Goal: Transaction & Acquisition: Purchase product/service

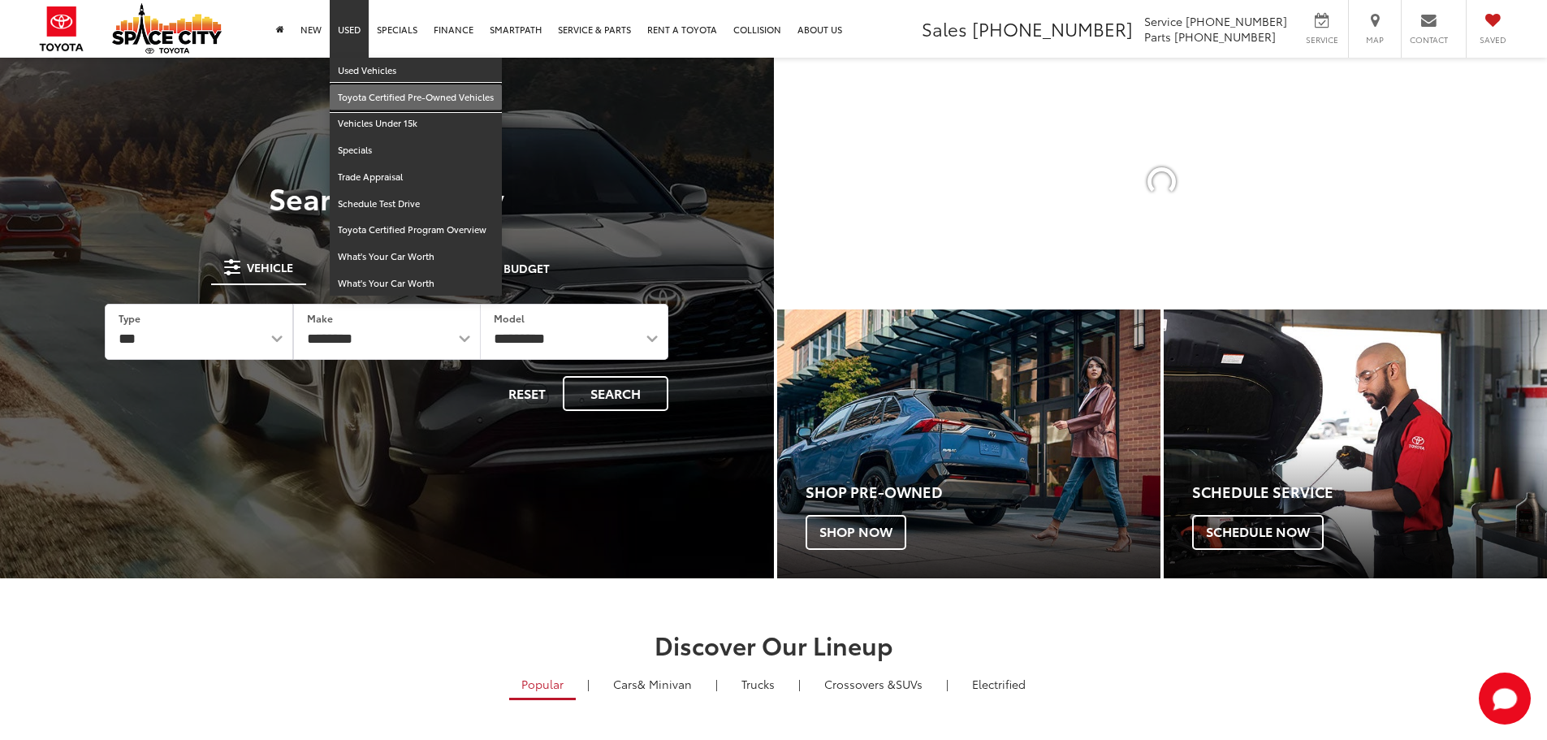
click at [392, 101] on link "Toyota Certified Pre-Owned Vehicles" at bounding box center [416, 97] width 172 height 27
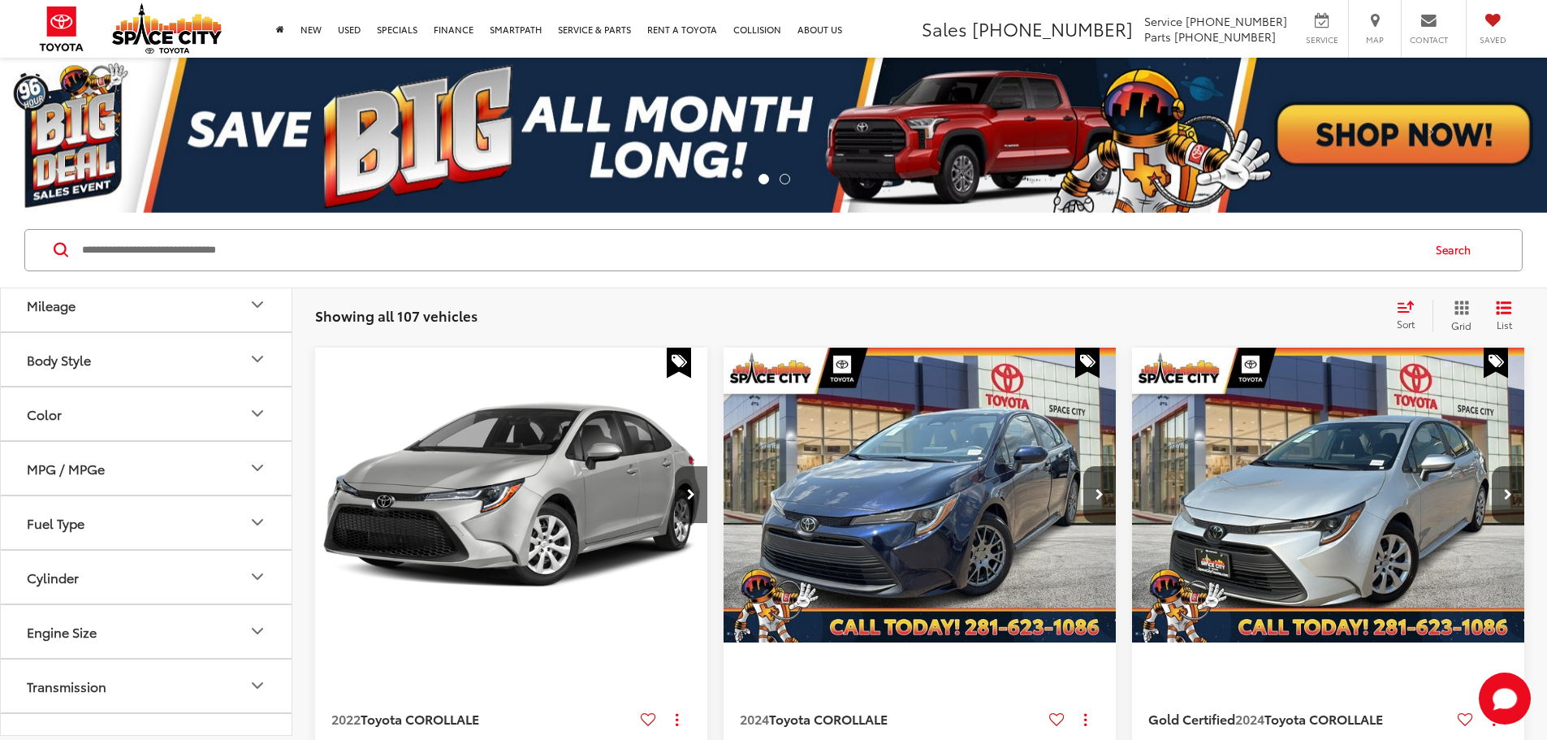
scroll to position [406, 0]
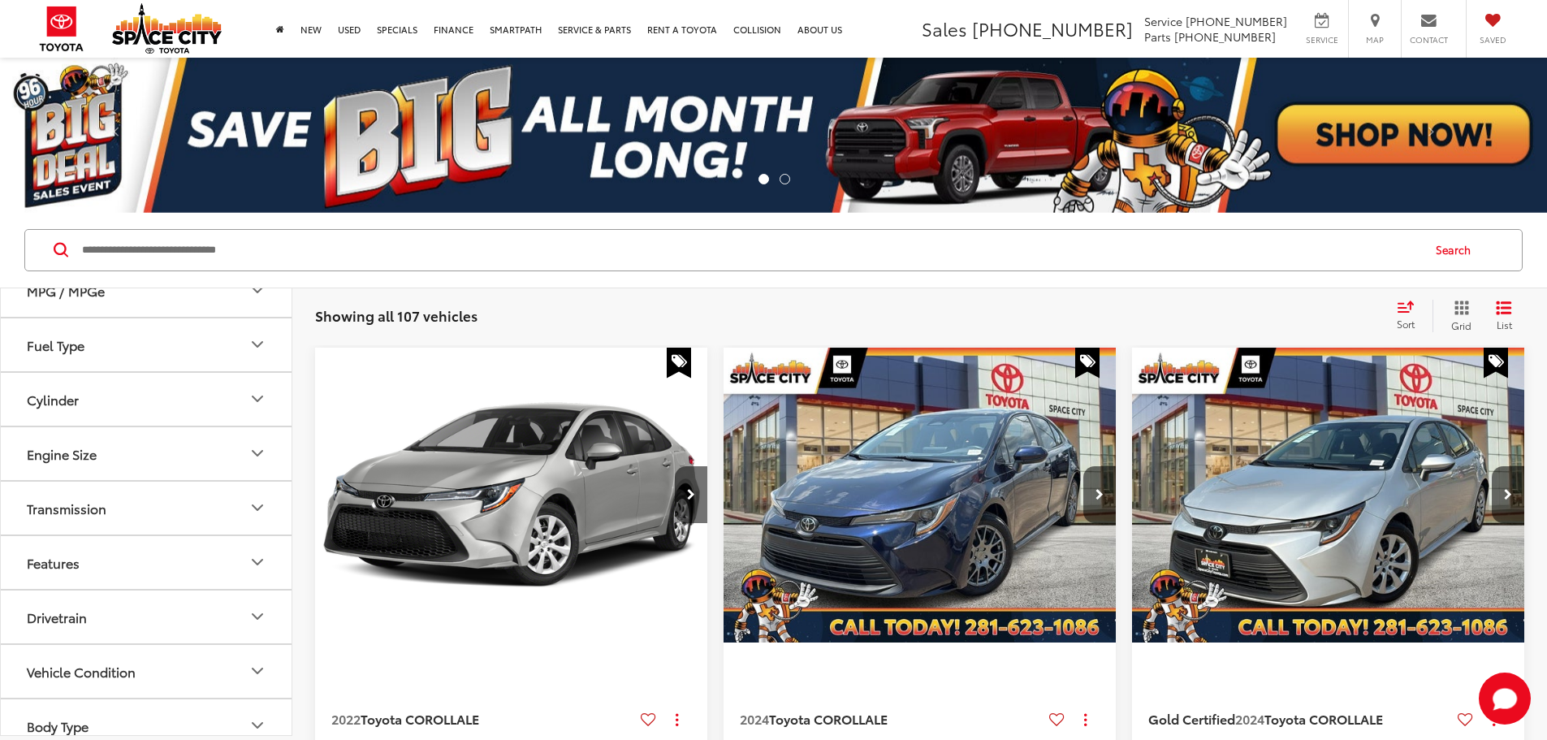
click at [141, 352] on button "Fuel Type" at bounding box center [147, 344] width 292 height 53
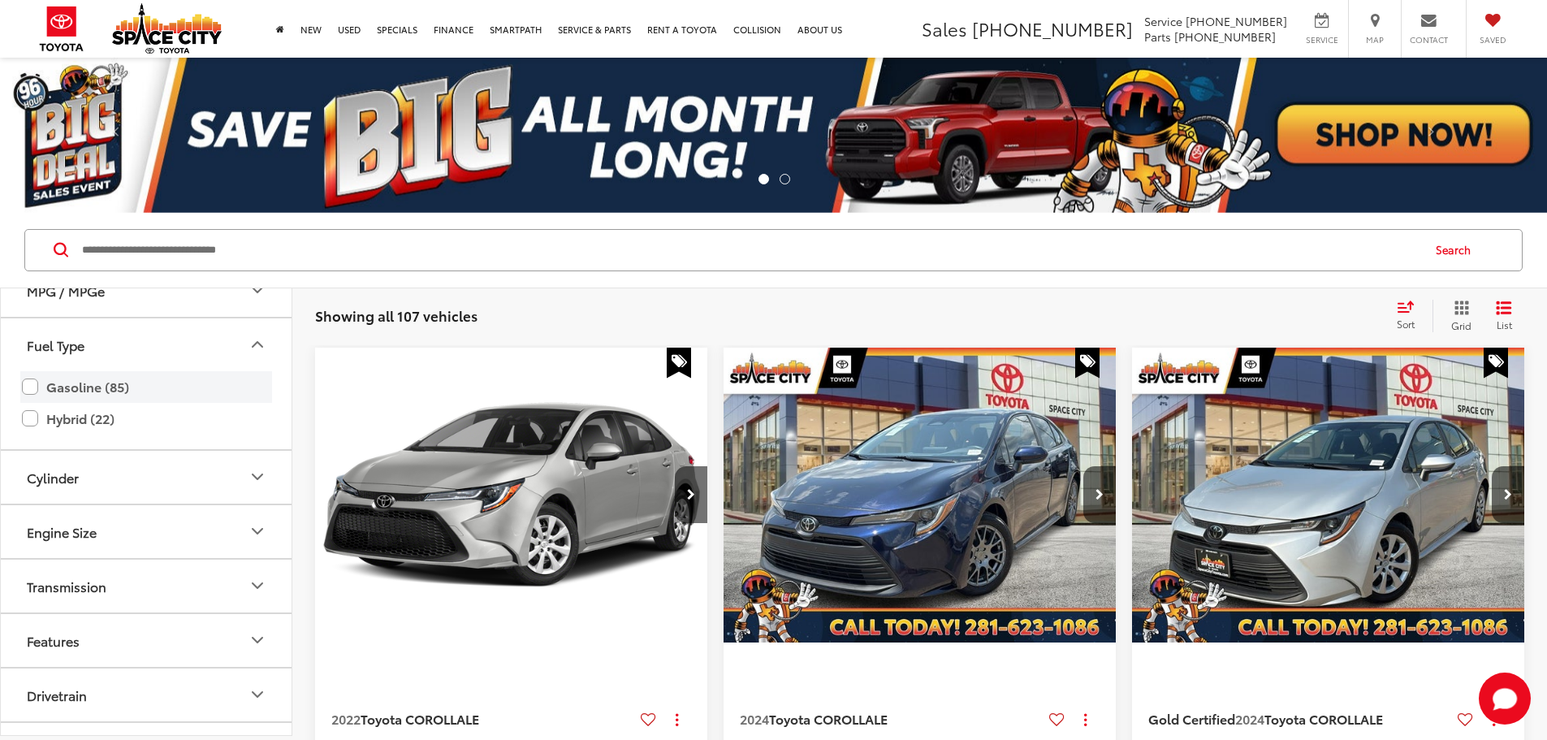
click at [110, 384] on label "Gasoline (85)" at bounding box center [146, 387] width 248 height 28
click at [24, 383] on label "Gasoline (85)" at bounding box center [146, 387] width 248 height 28
click at [28, 390] on label "Gasoline (85)" at bounding box center [146, 387] width 248 height 28
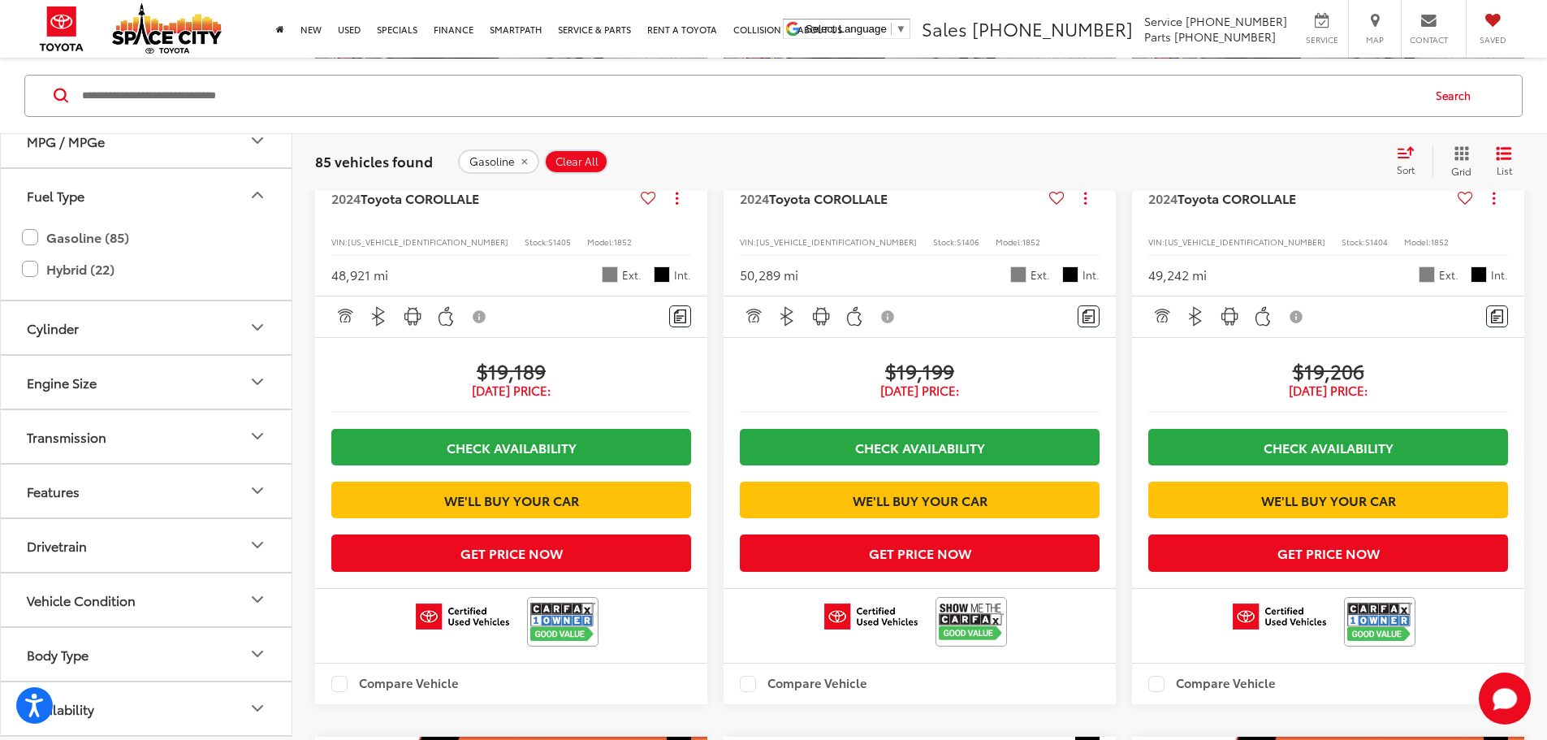
scroll to position [2757, 0]
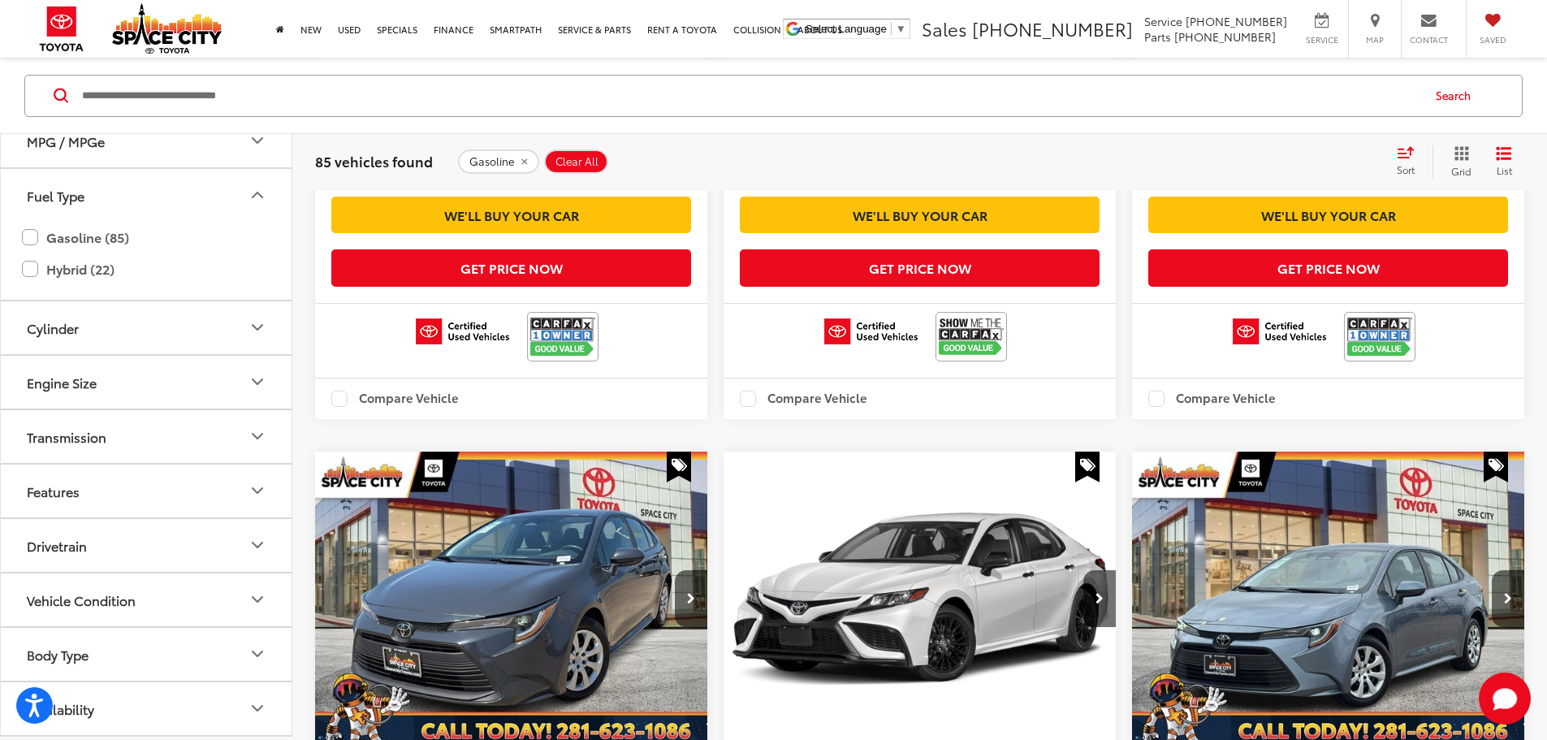
click at [171, 355] on button "Engine Size" at bounding box center [147, 381] width 292 height 53
click at [140, 409] on button "Transmission" at bounding box center [147, 435] width 292 height 53
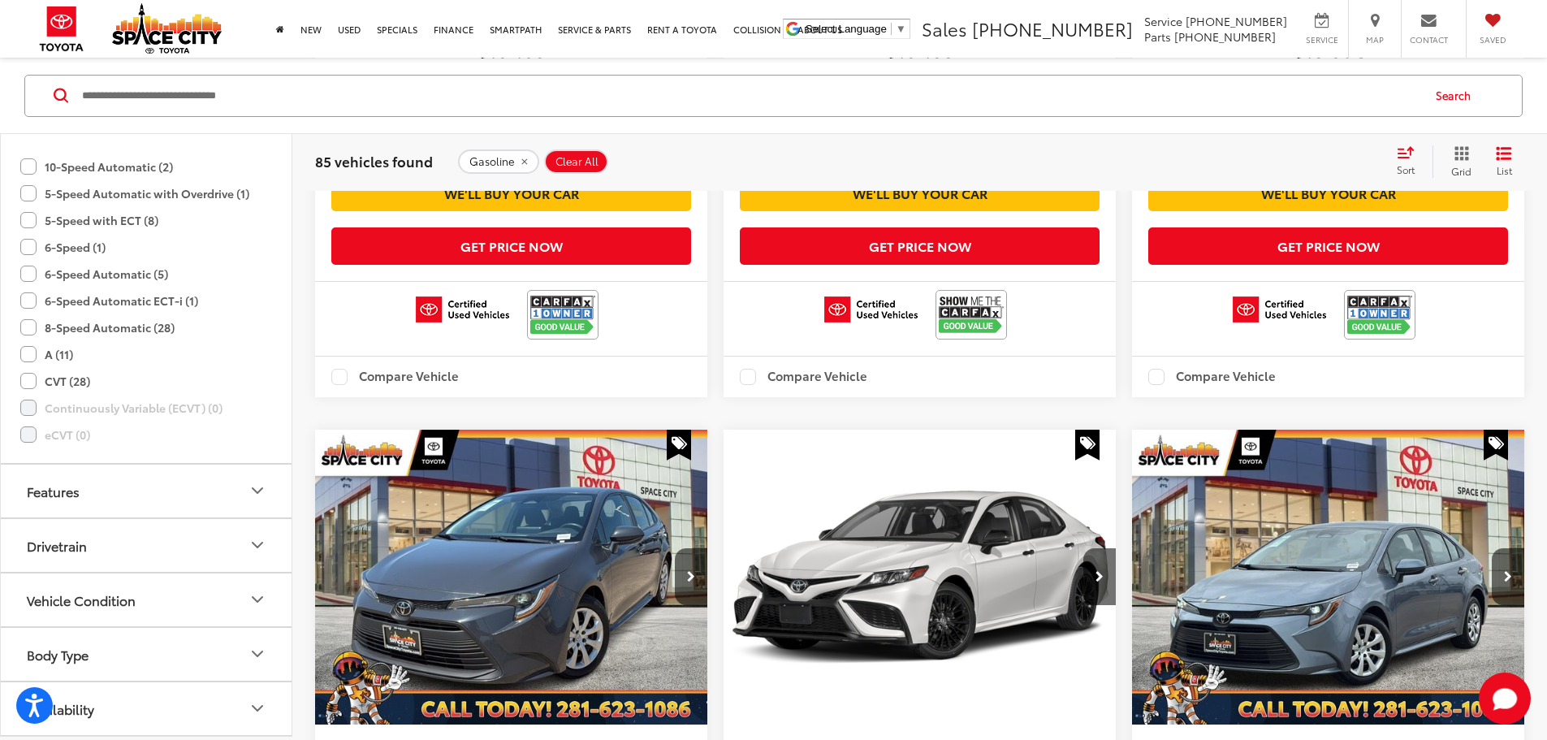
scroll to position [2780, 0]
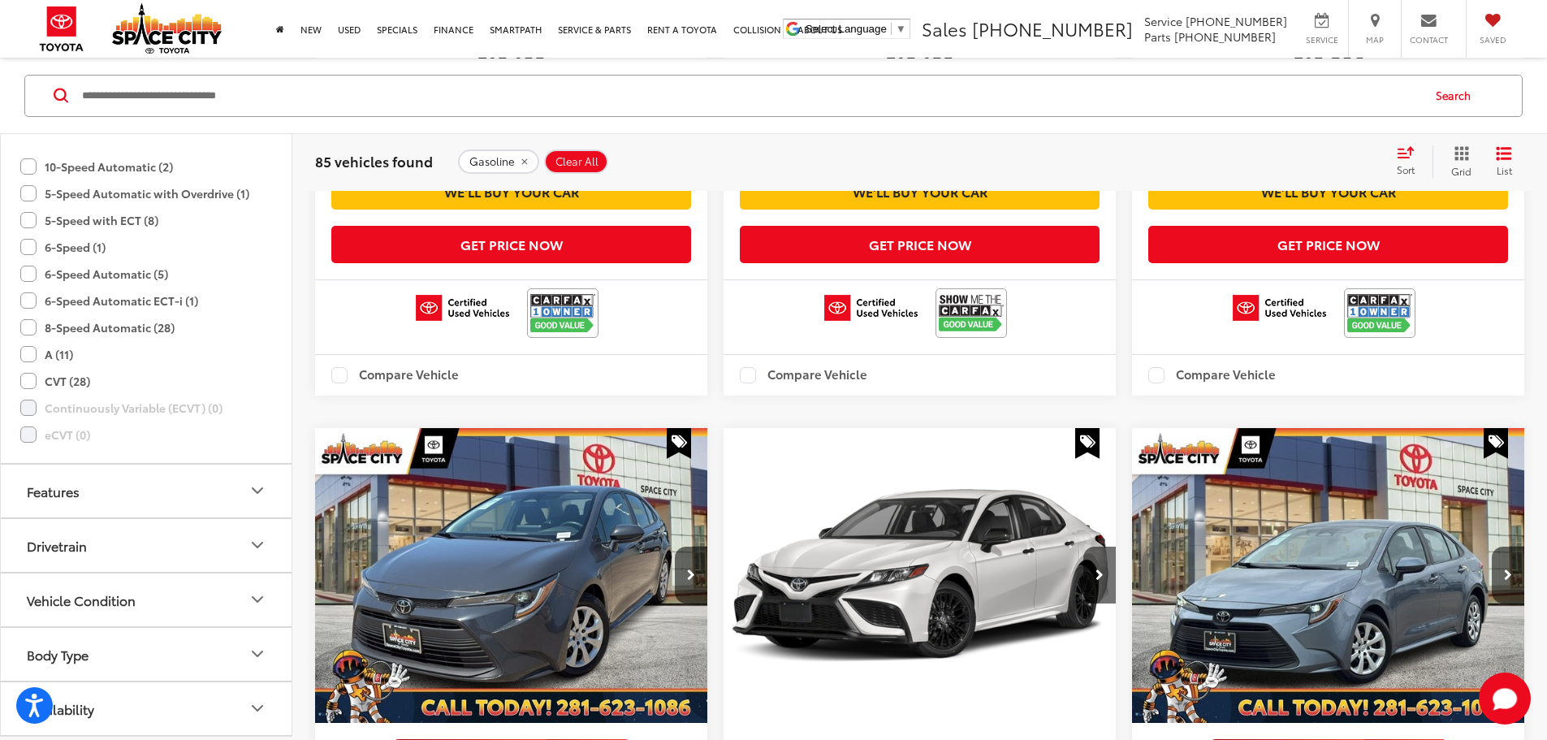
click at [157, 627] on button "Body Type" at bounding box center [147, 653] width 292 height 53
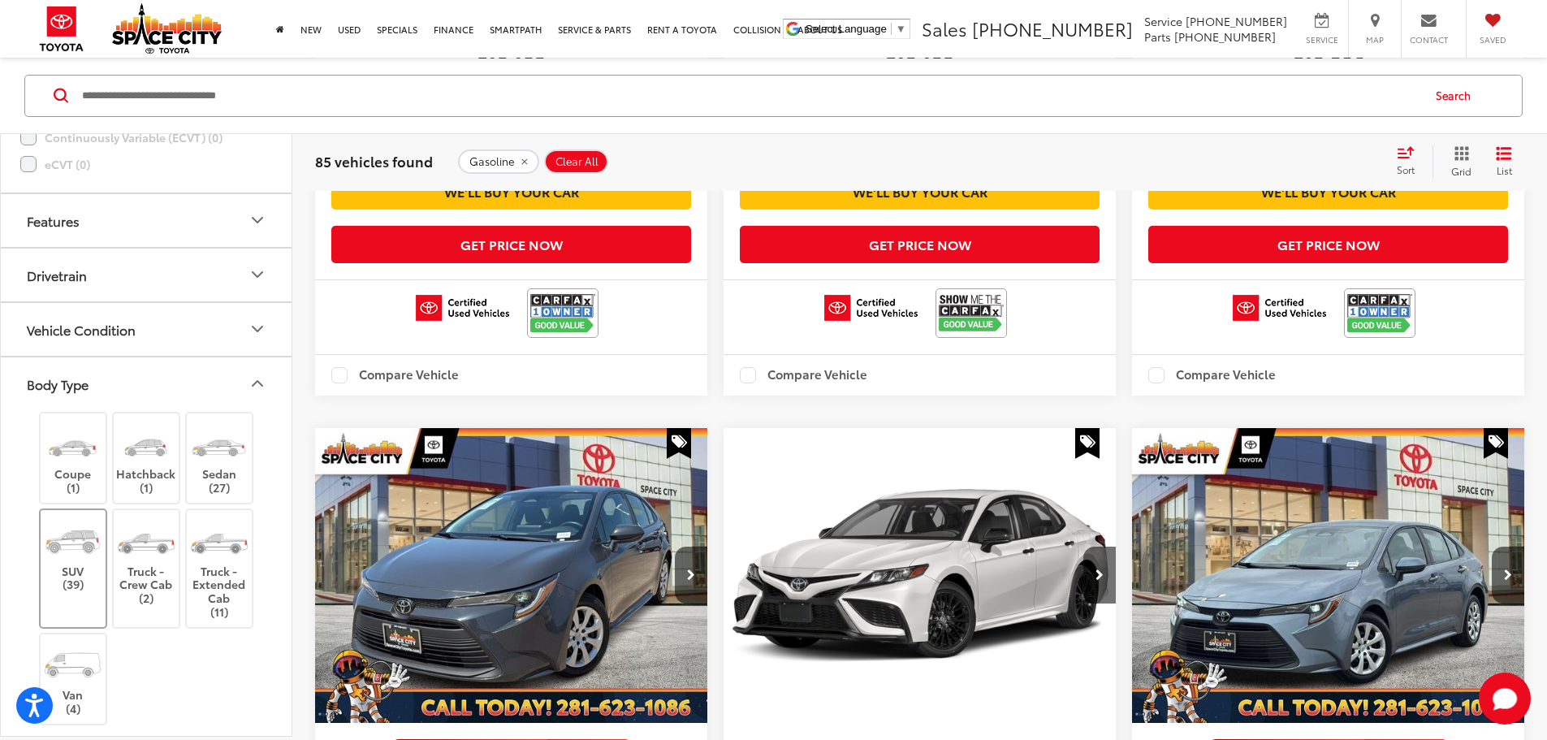
click at [73, 518] on img at bounding box center [72, 540] width 61 height 45
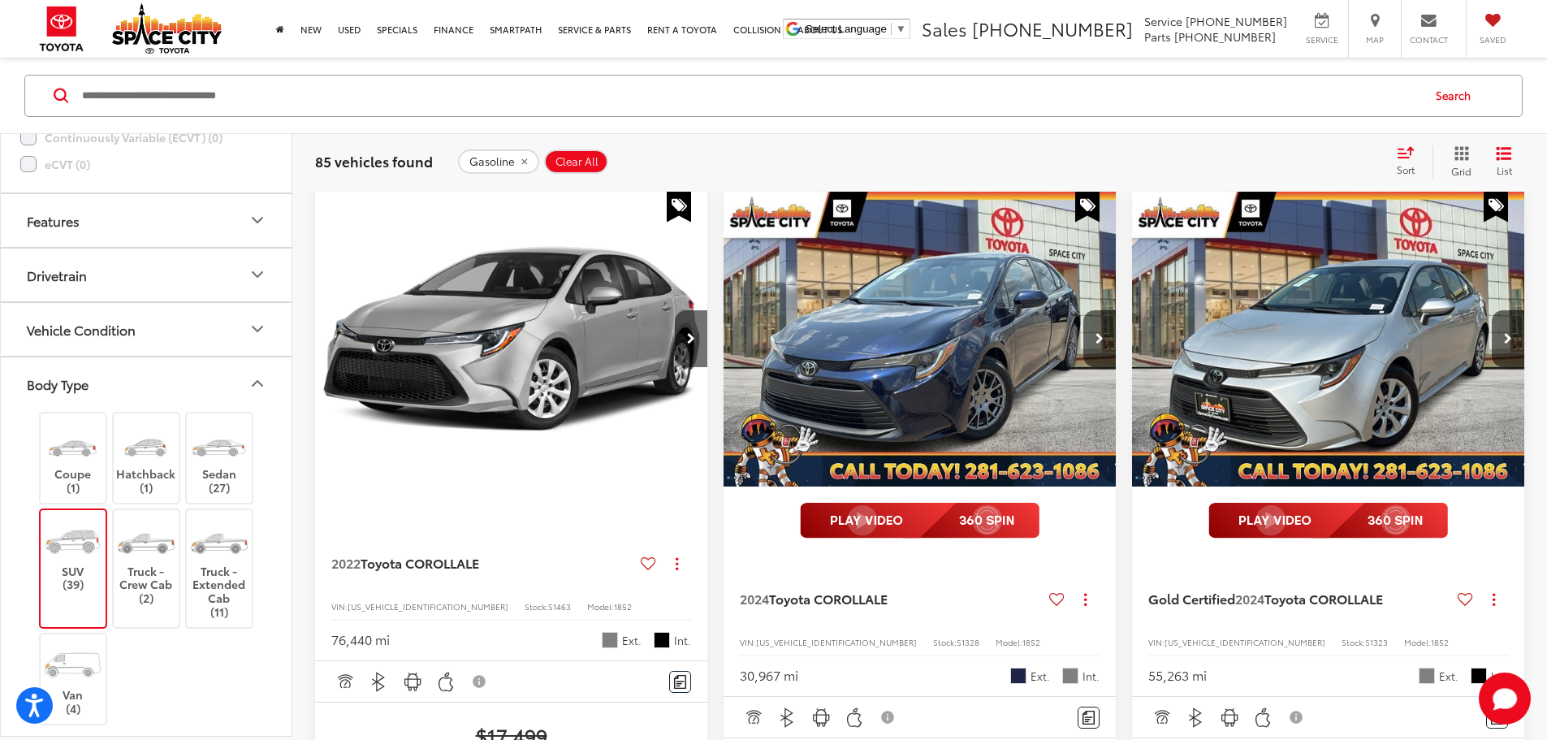
scroll to position [155, 0]
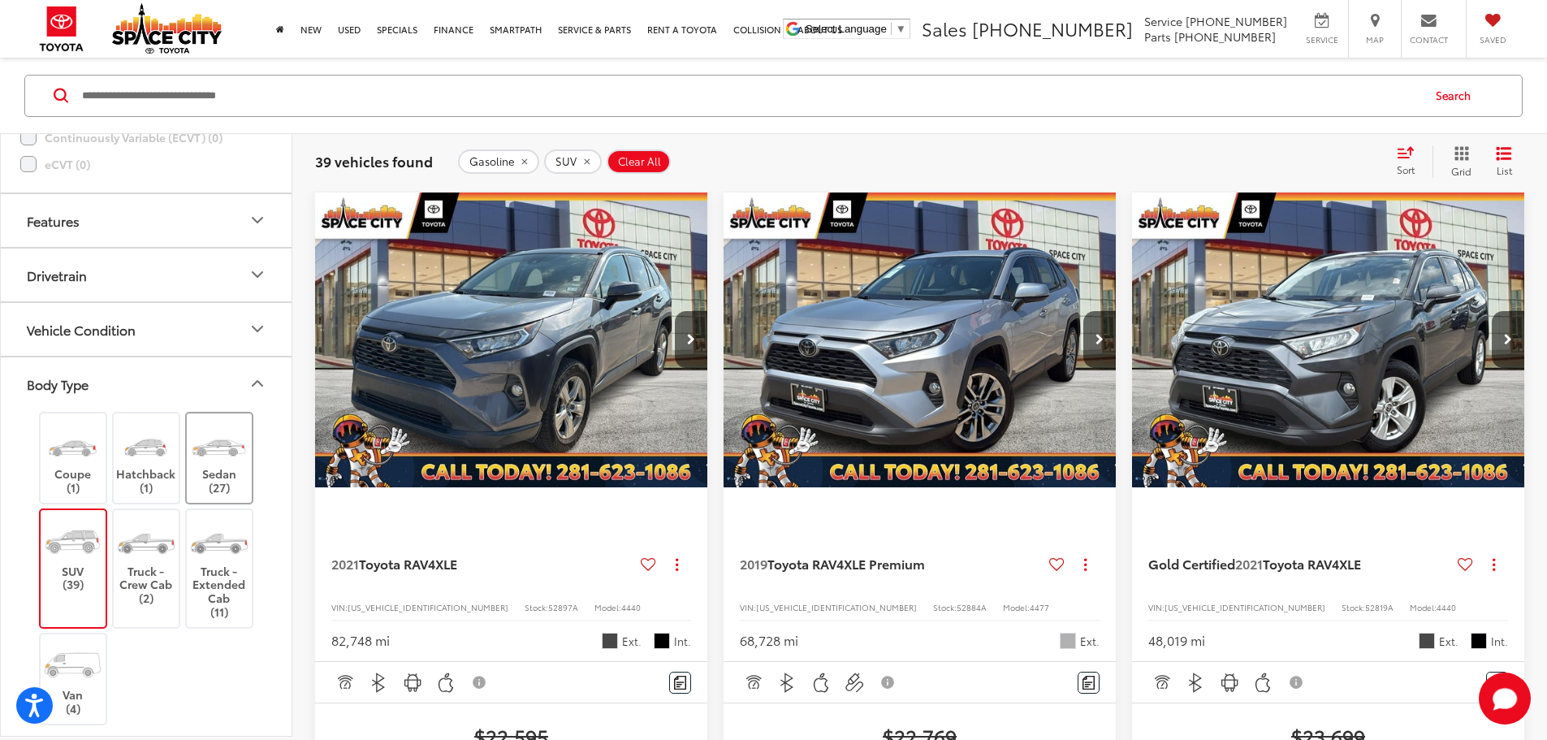
click at [226, 464] on img at bounding box center [218, 443] width 61 height 45
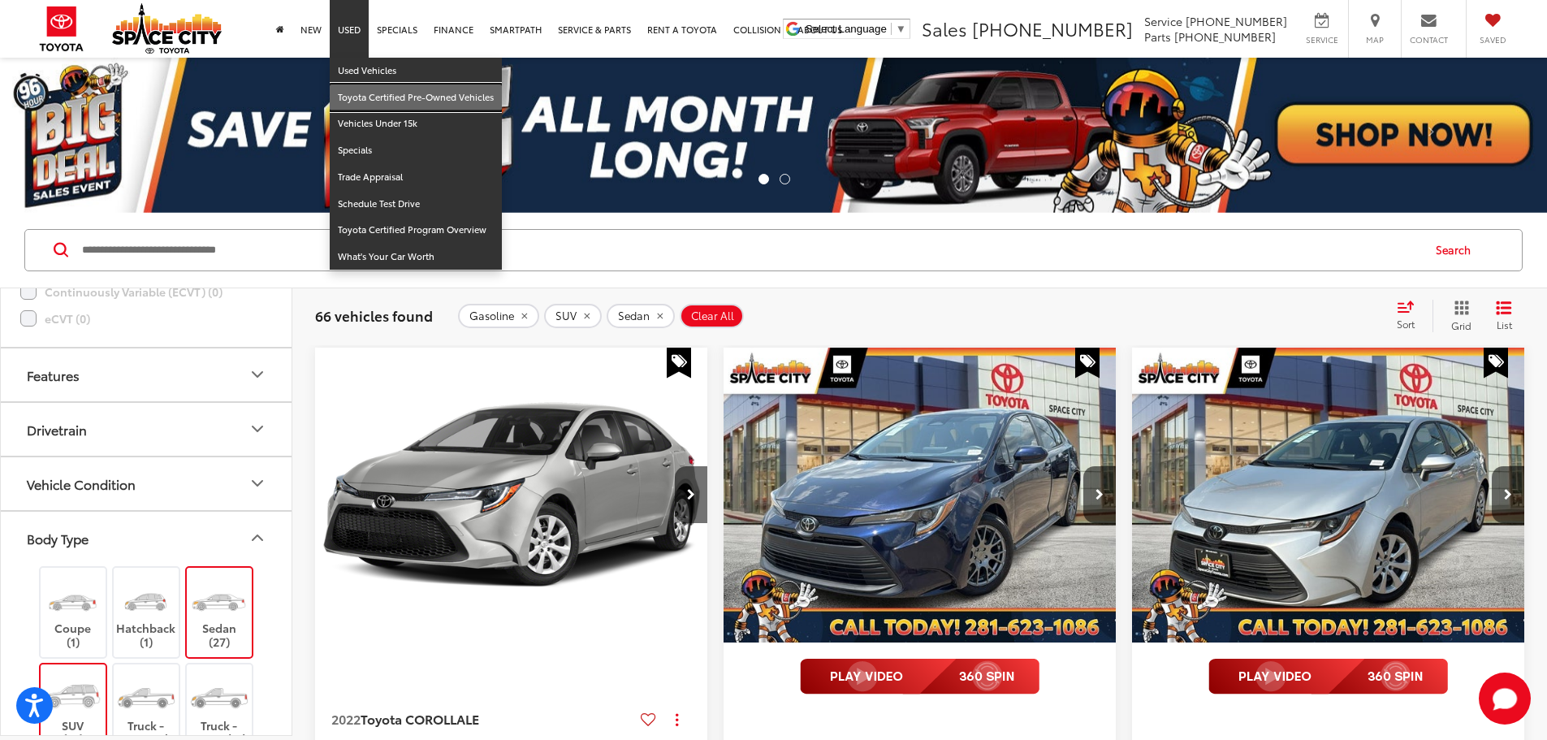
click at [410, 89] on link "Toyota Certified Pre-Owned Vehicles" at bounding box center [416, 97] width 172 height 27
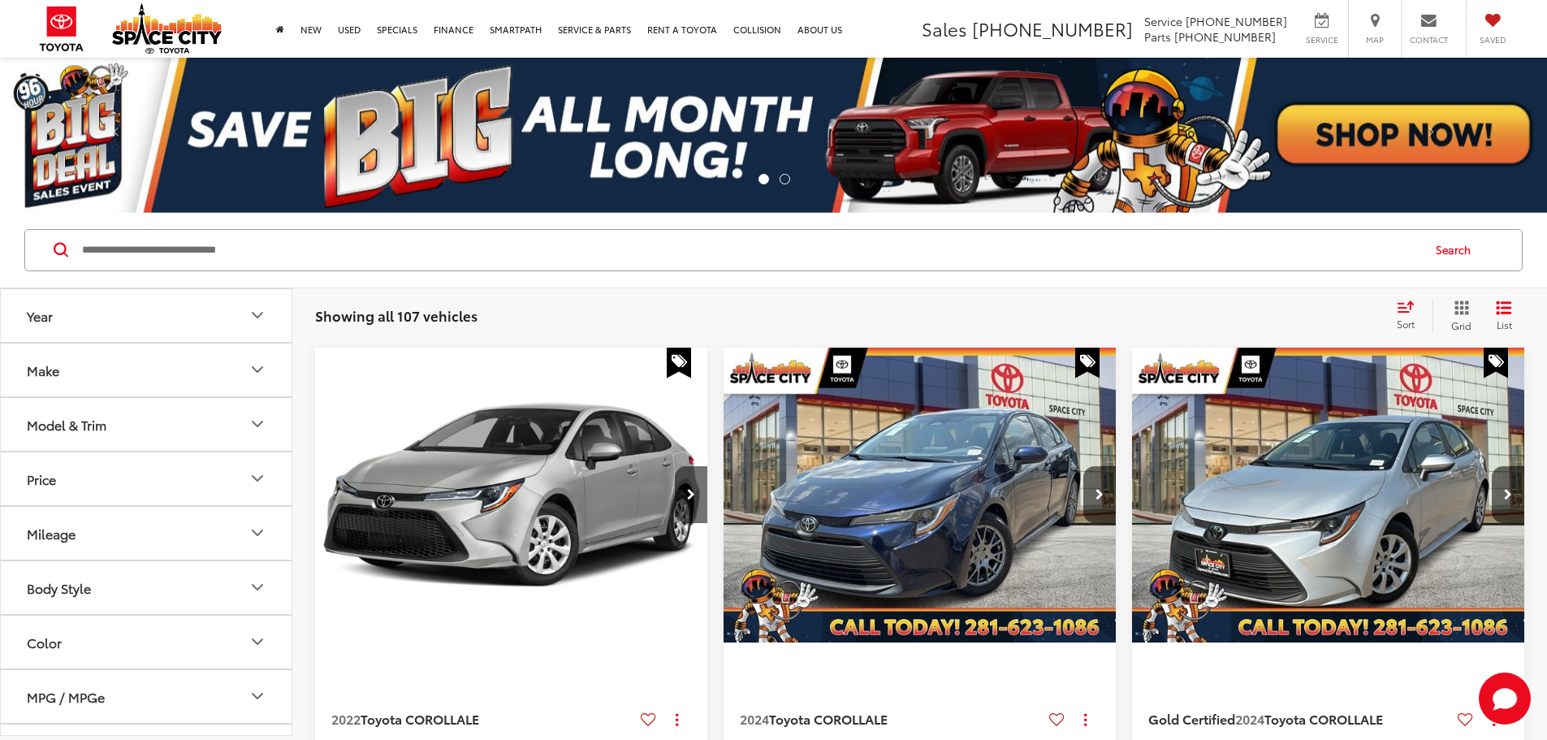
click at [206, 368] on button "Make" at bounding box center [147, 369] width 292 height 53
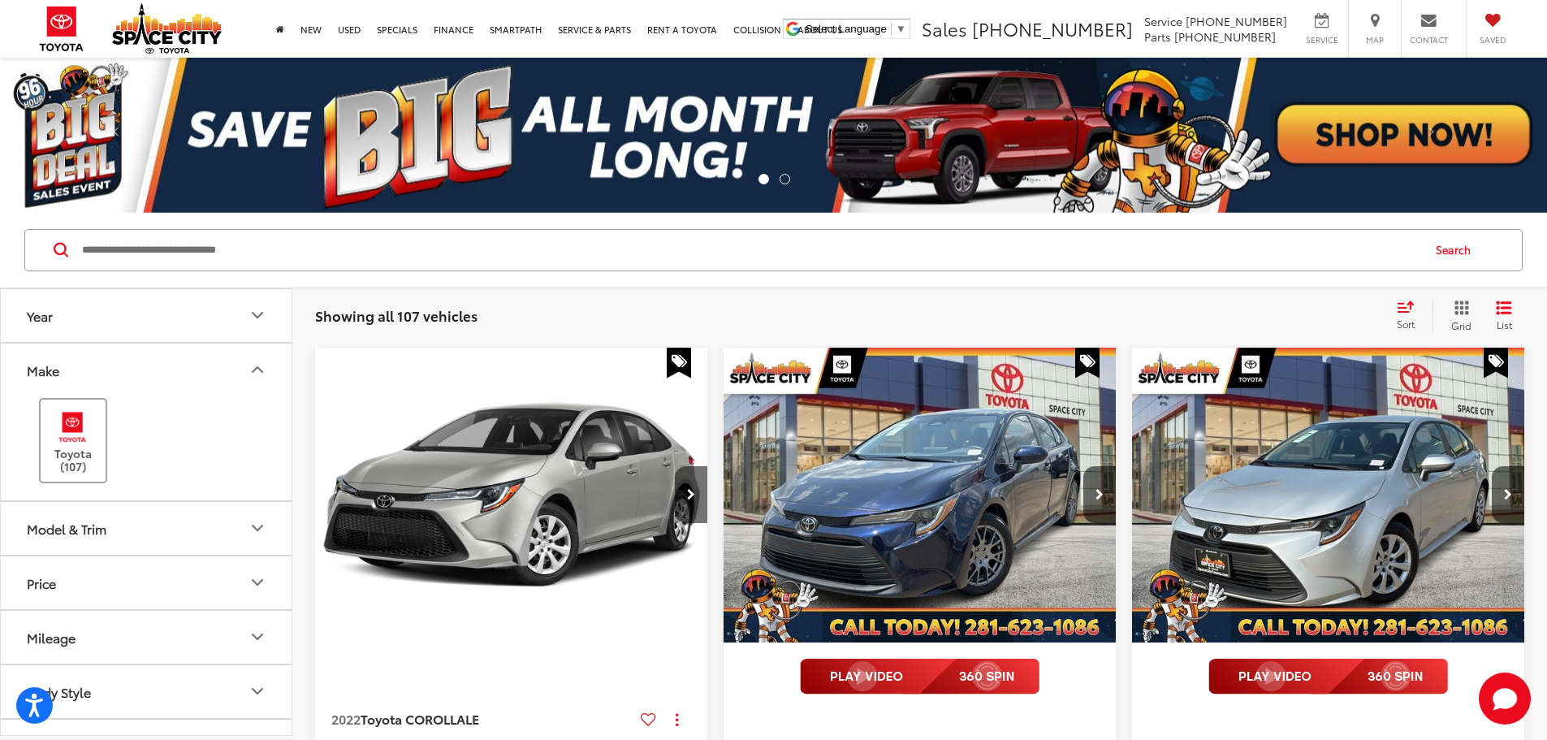
click at [77, 481] on div "Toyota (107)" at bounding box center [73, 440] width 69 height 85
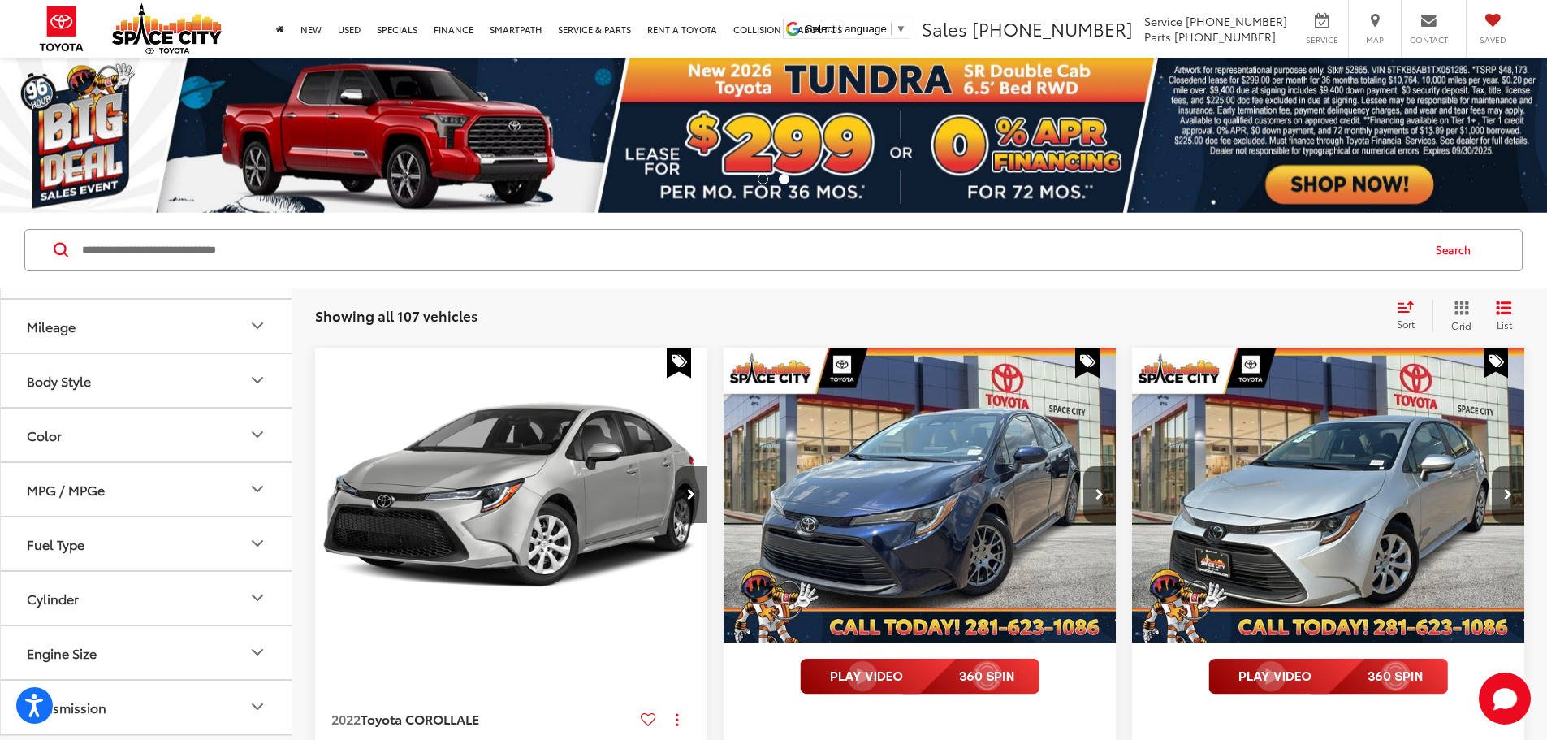
click at [153, 552] on button "Fuel Type" at bounding box center [147, 543] width 292 height 53
click at [87, 585] on label "Gasoline (85)" at bounding box center [146, 586] width 248 height 28
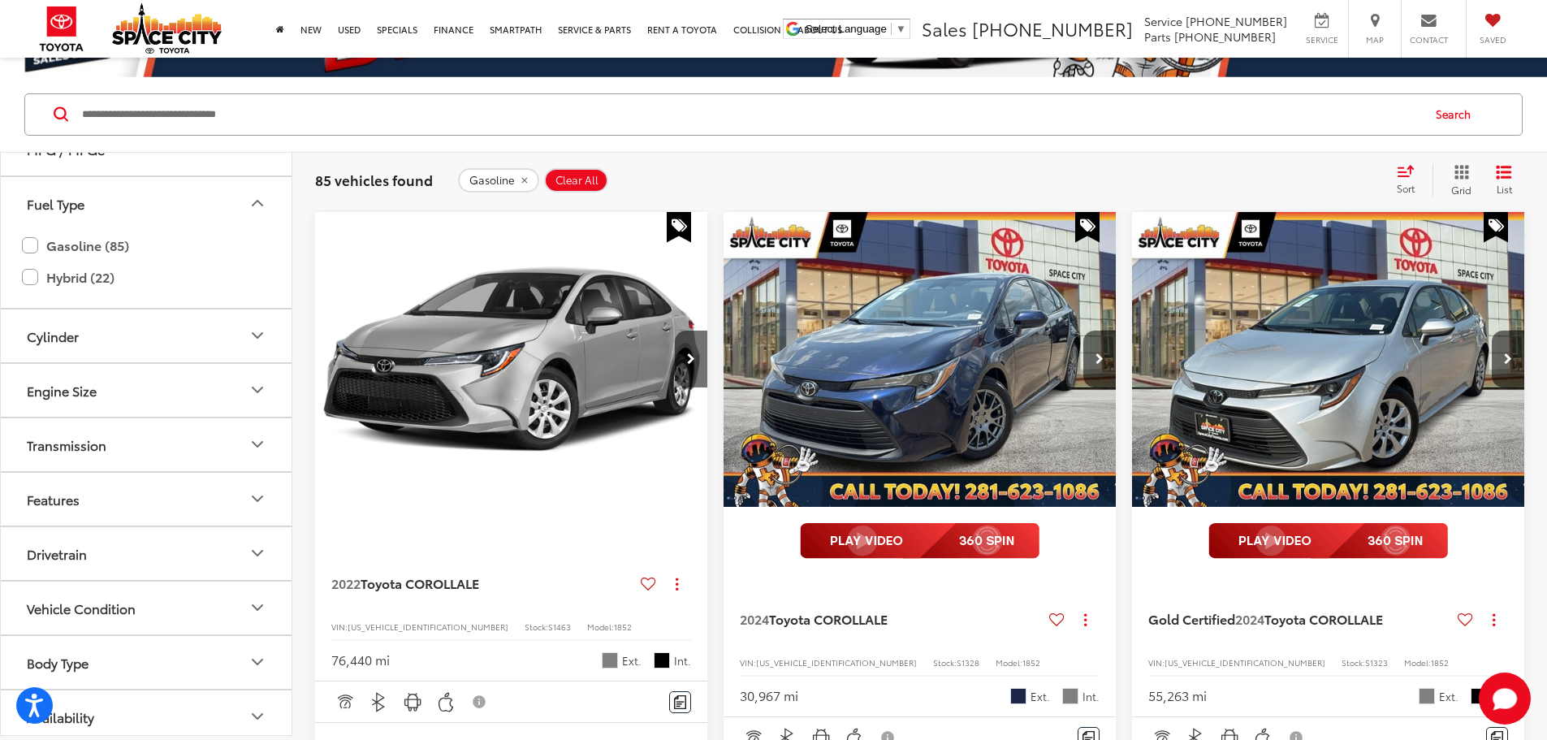
scroll to position [524, 0]
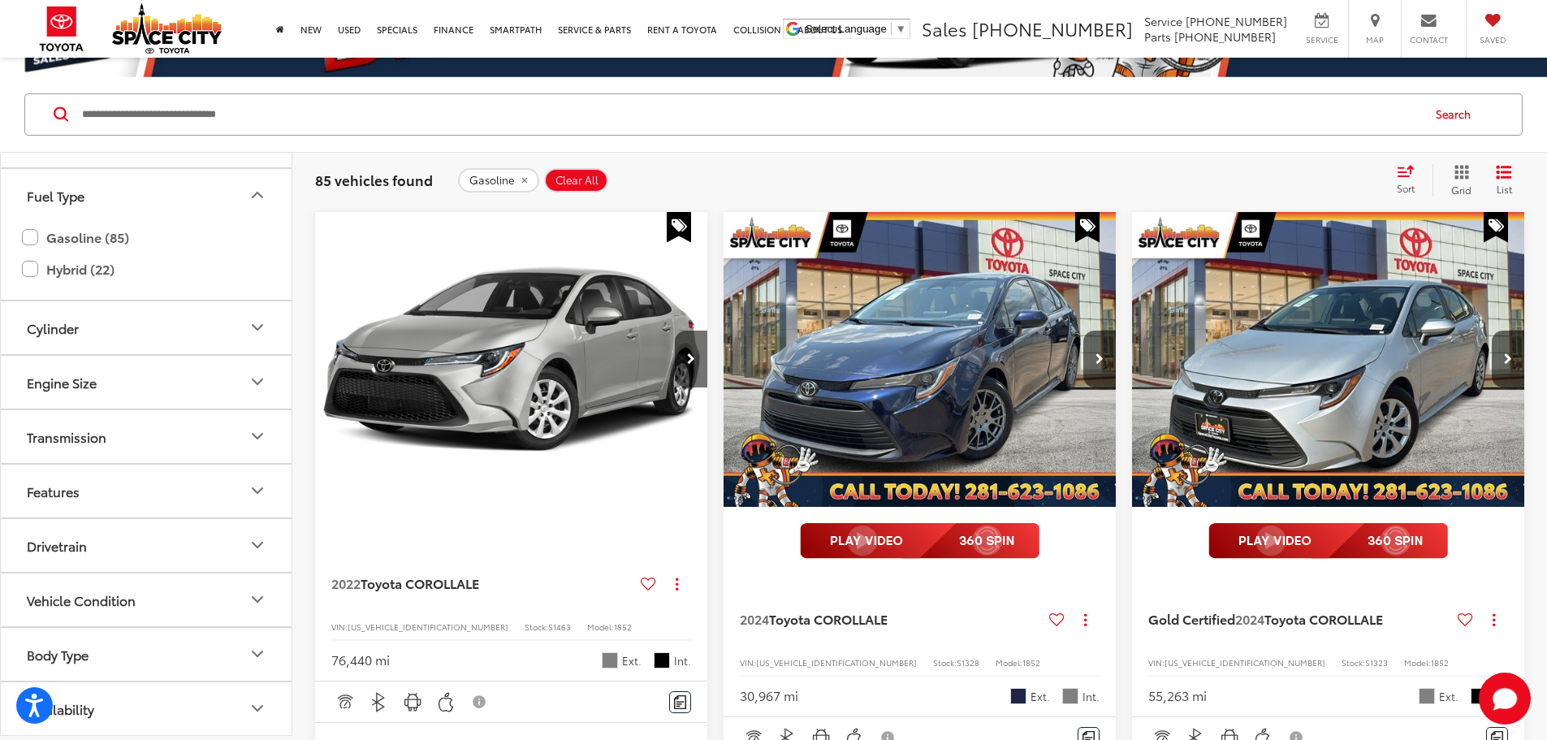
click at [155, 574] on button "Vehicle Condition" at bounding box center [147, 599] width 292 height 53
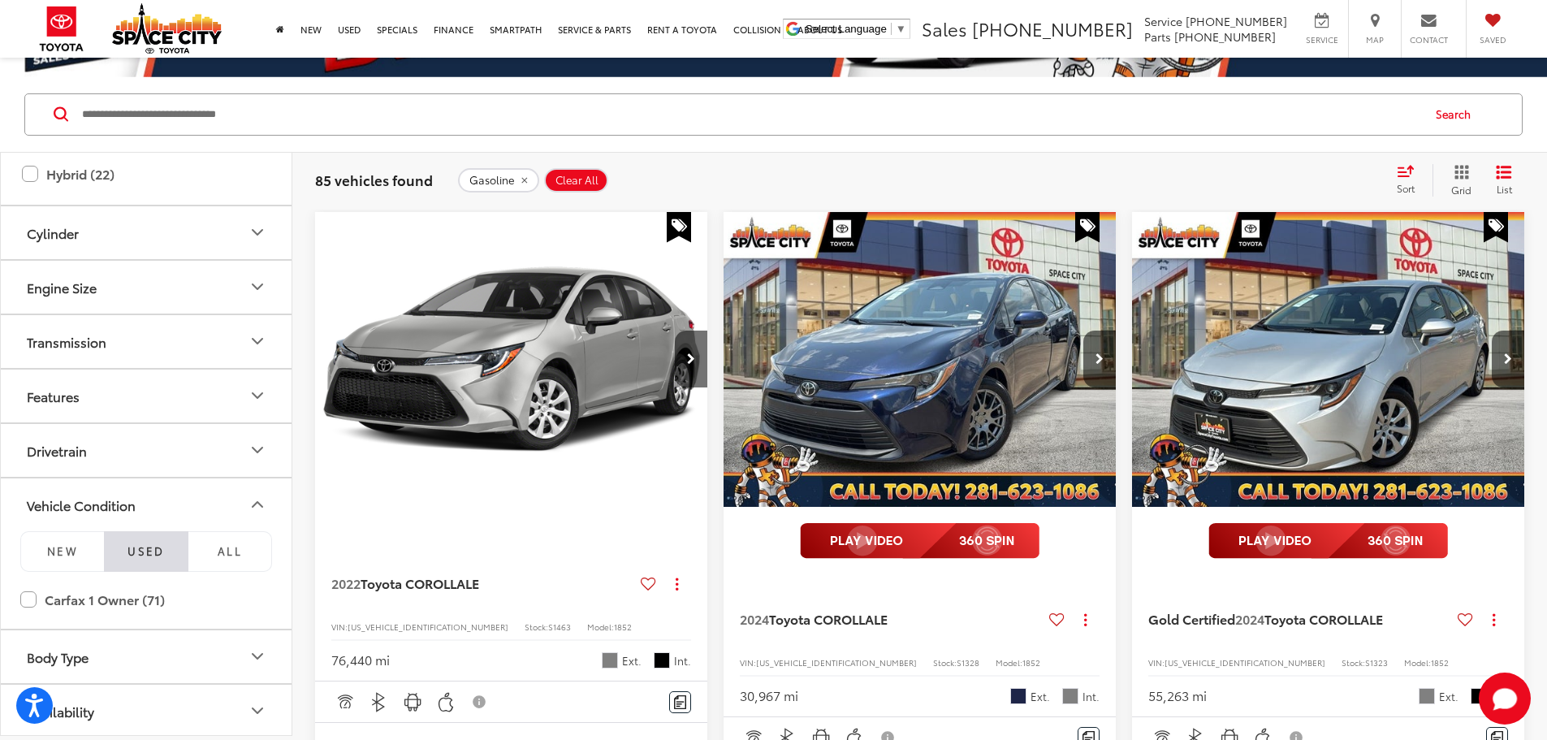
scroll to position [621, 0]
click at [30, 593] on label "Carfax 1 Owner (71)" at bounding box center [146, 597] width 252 height 28
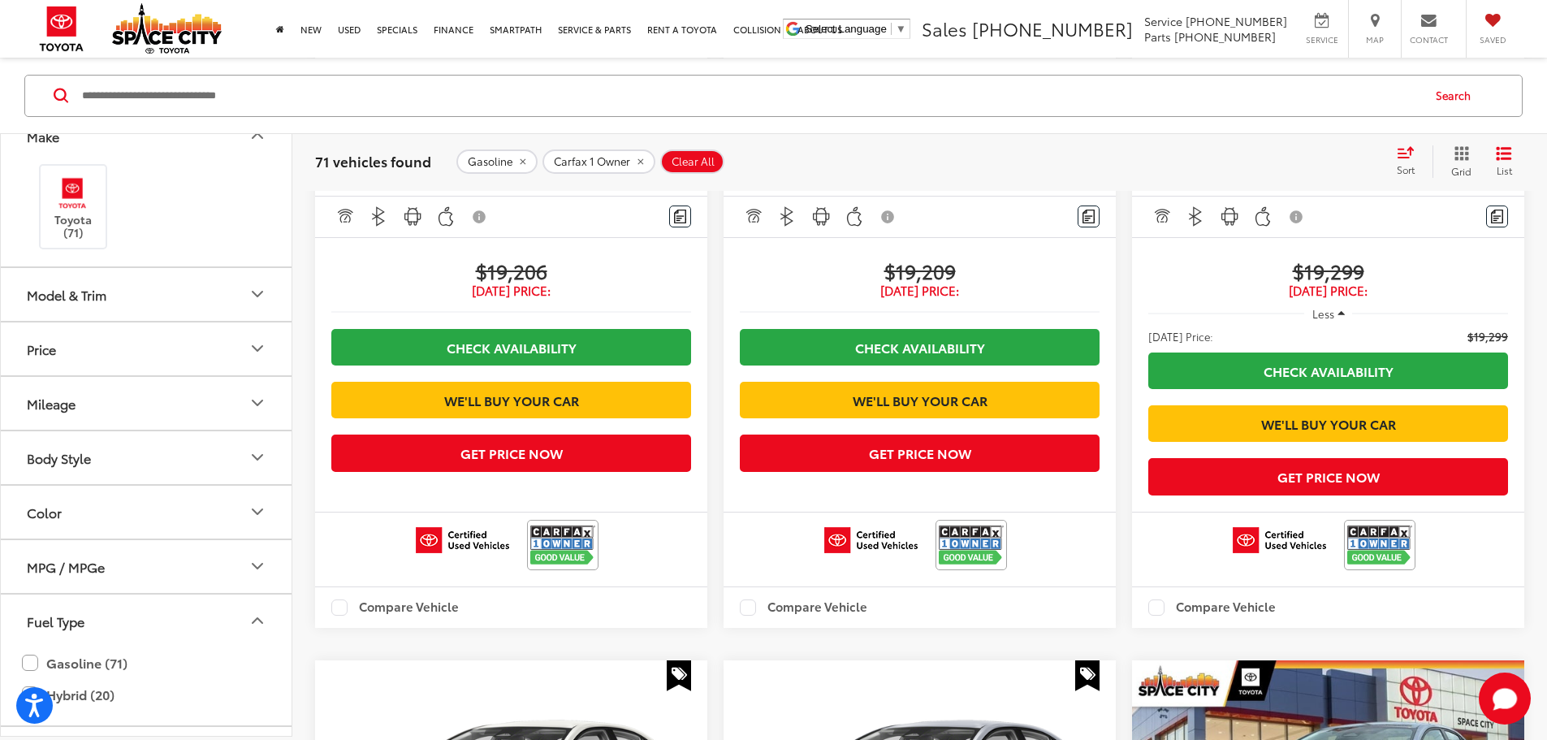
scroll to position [61, 0]
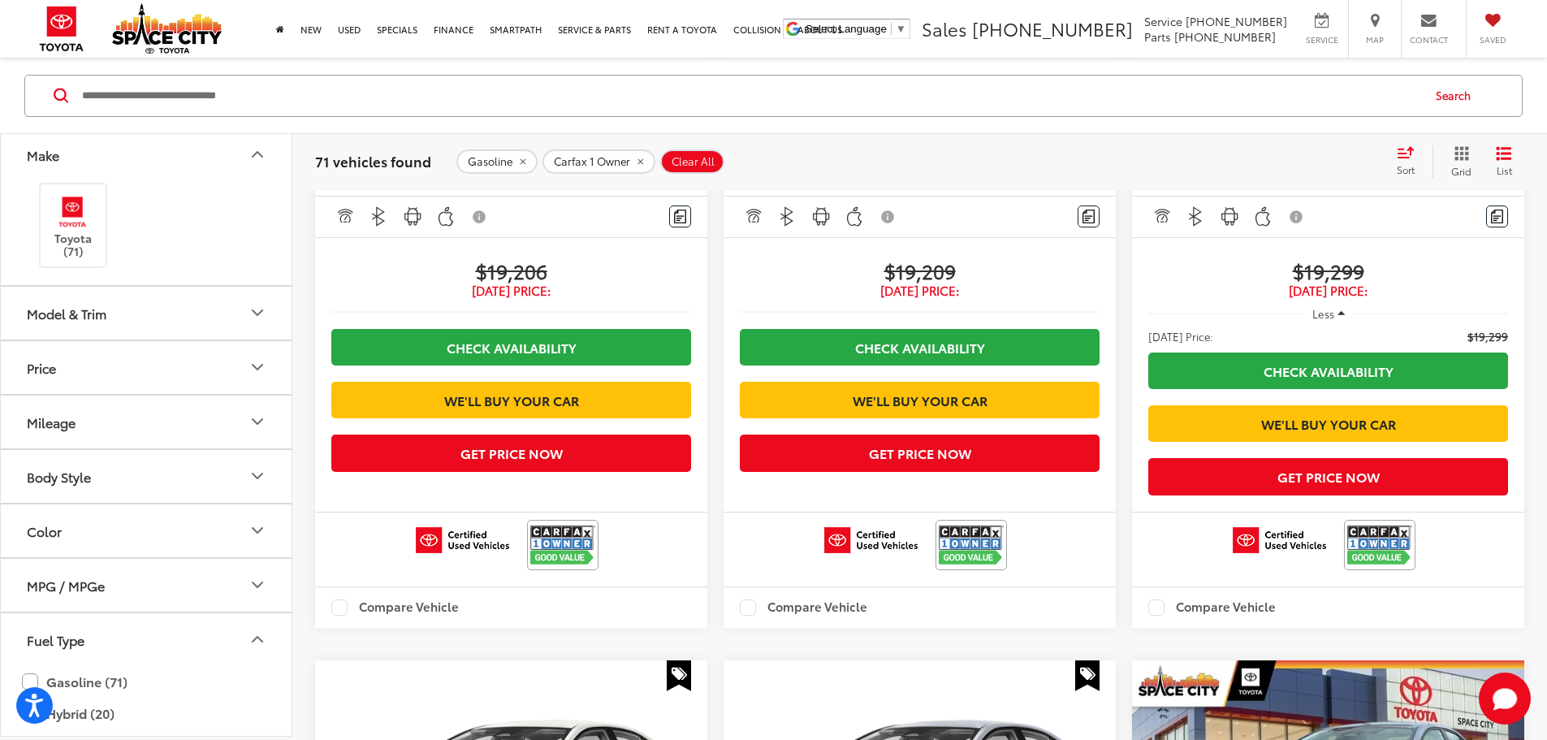
click at [140, 467] on button "Body Style" at bounding box center [147, 475] width 292 height 53
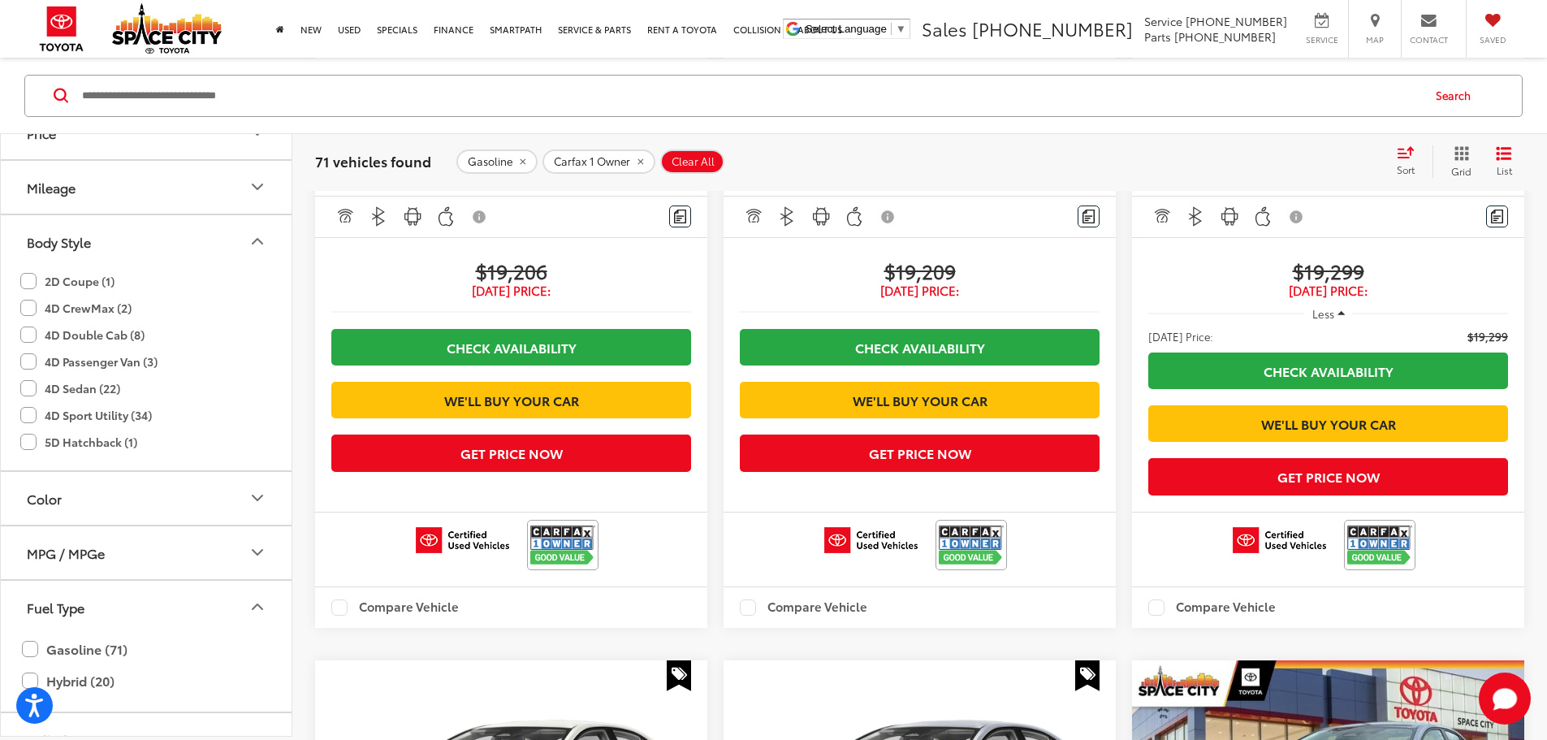
scroll to position [332, 0]
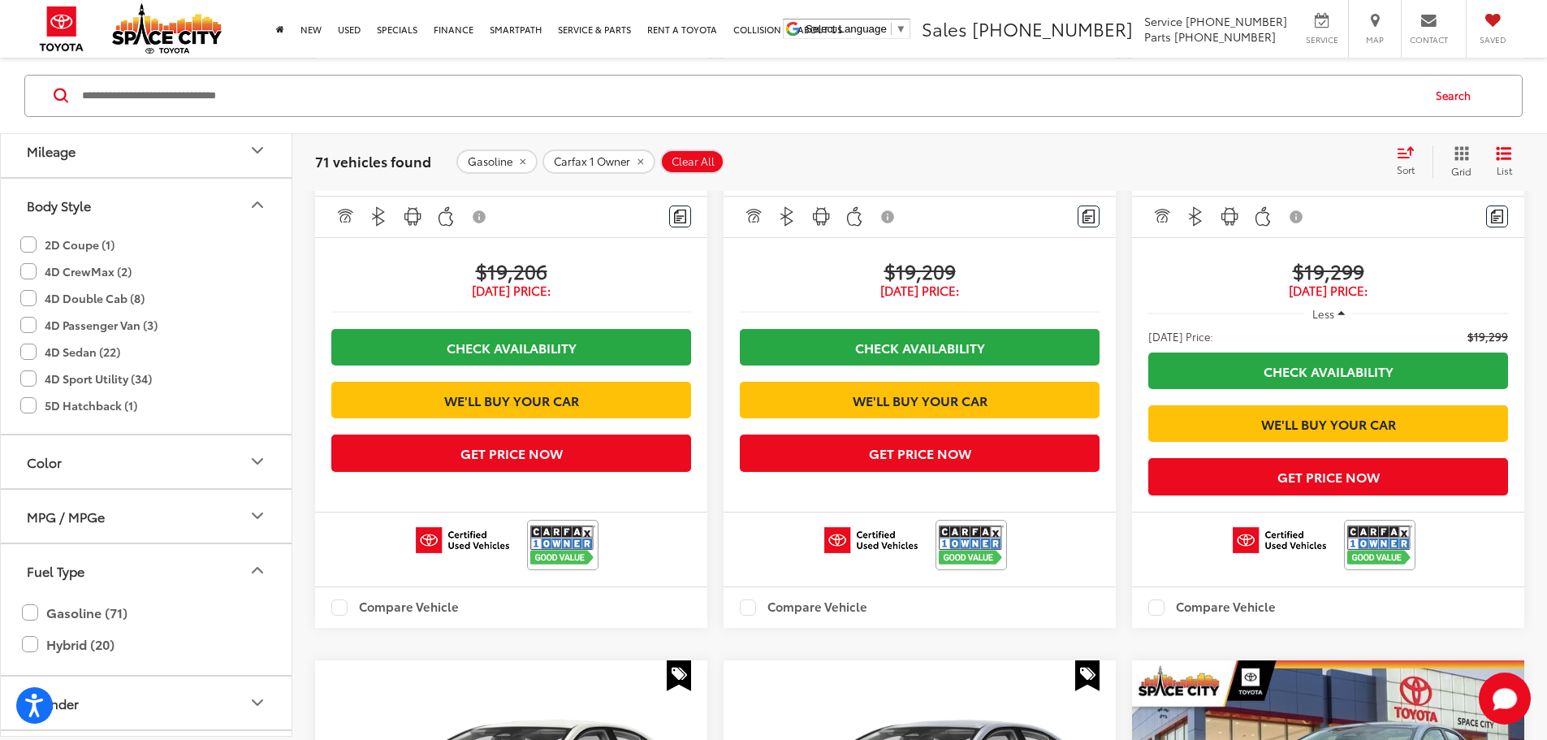
click at [28, 355] on label "4D Sedan (22)" at bounding box center [70, 351] width 100 height 27
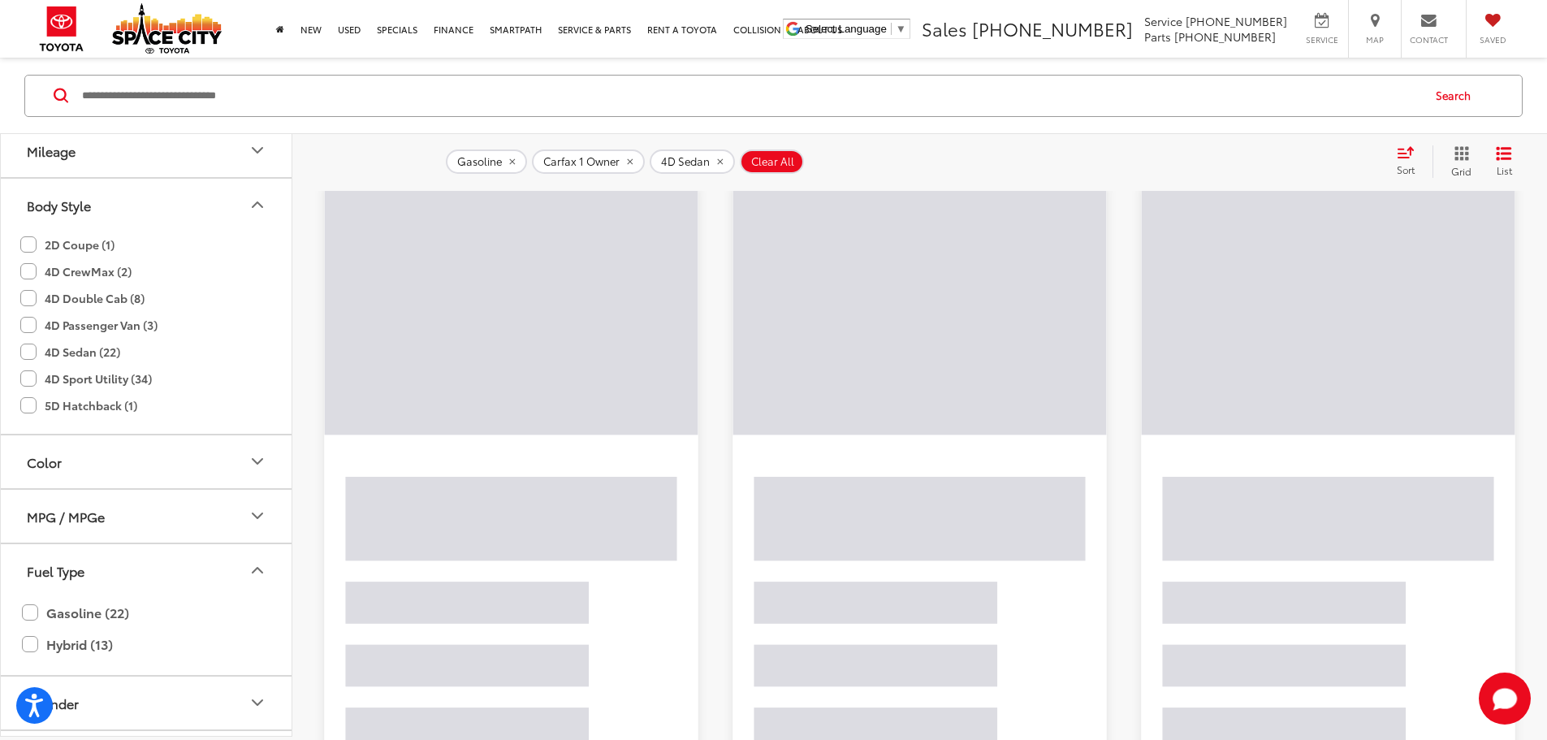
scroll to position [155, 0]
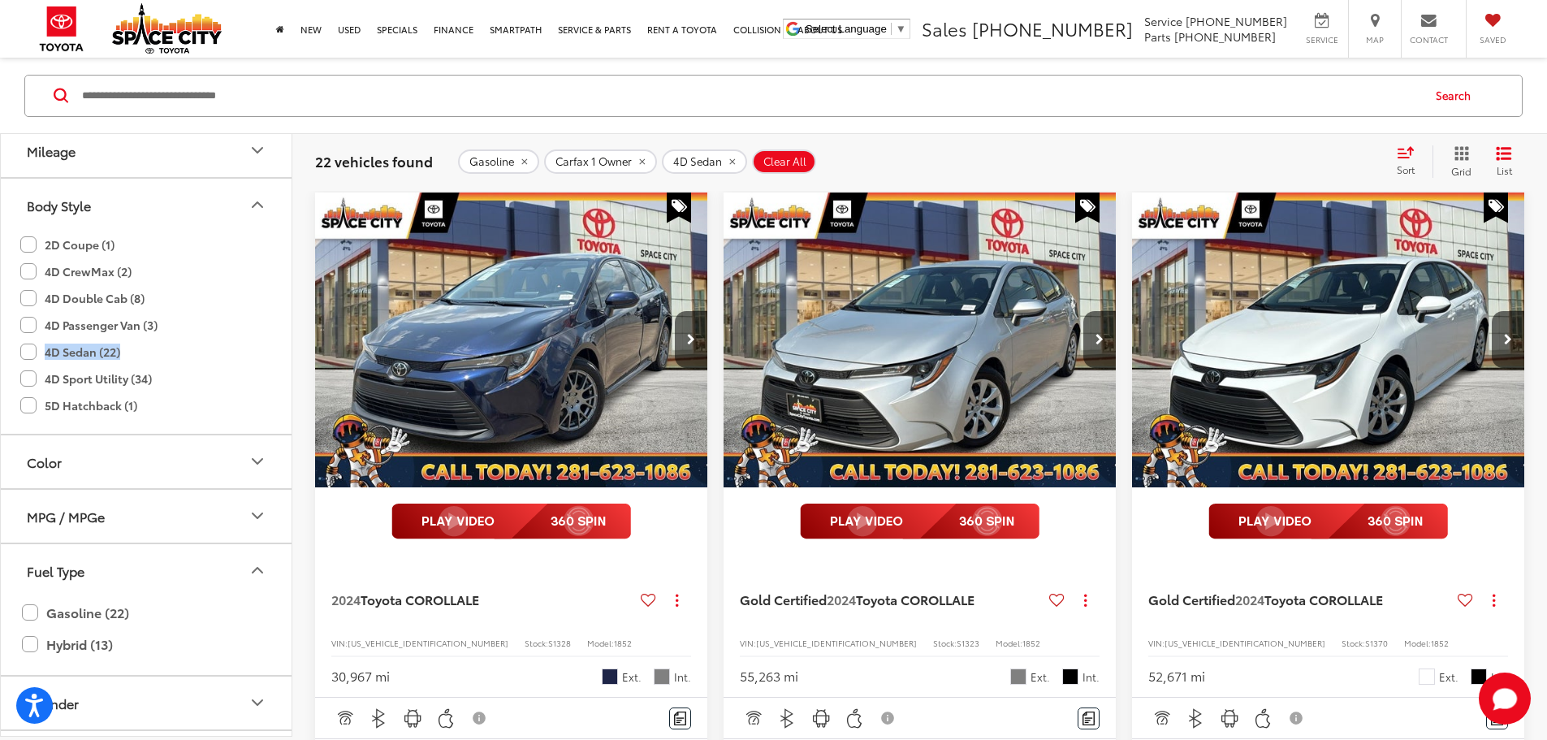
drag, startPoint x: 28, startPoint y: 355, endPoint x: 134, endPoint y: 348, distance: 105.8
click at [134, 348] on div "4D Sedan (22)" at bounding box center [146, 351] width 252 height 27
click at [30, 382] on label "4D Sport Utility (34)" at bounding box center [86, 378] width 132 height 27
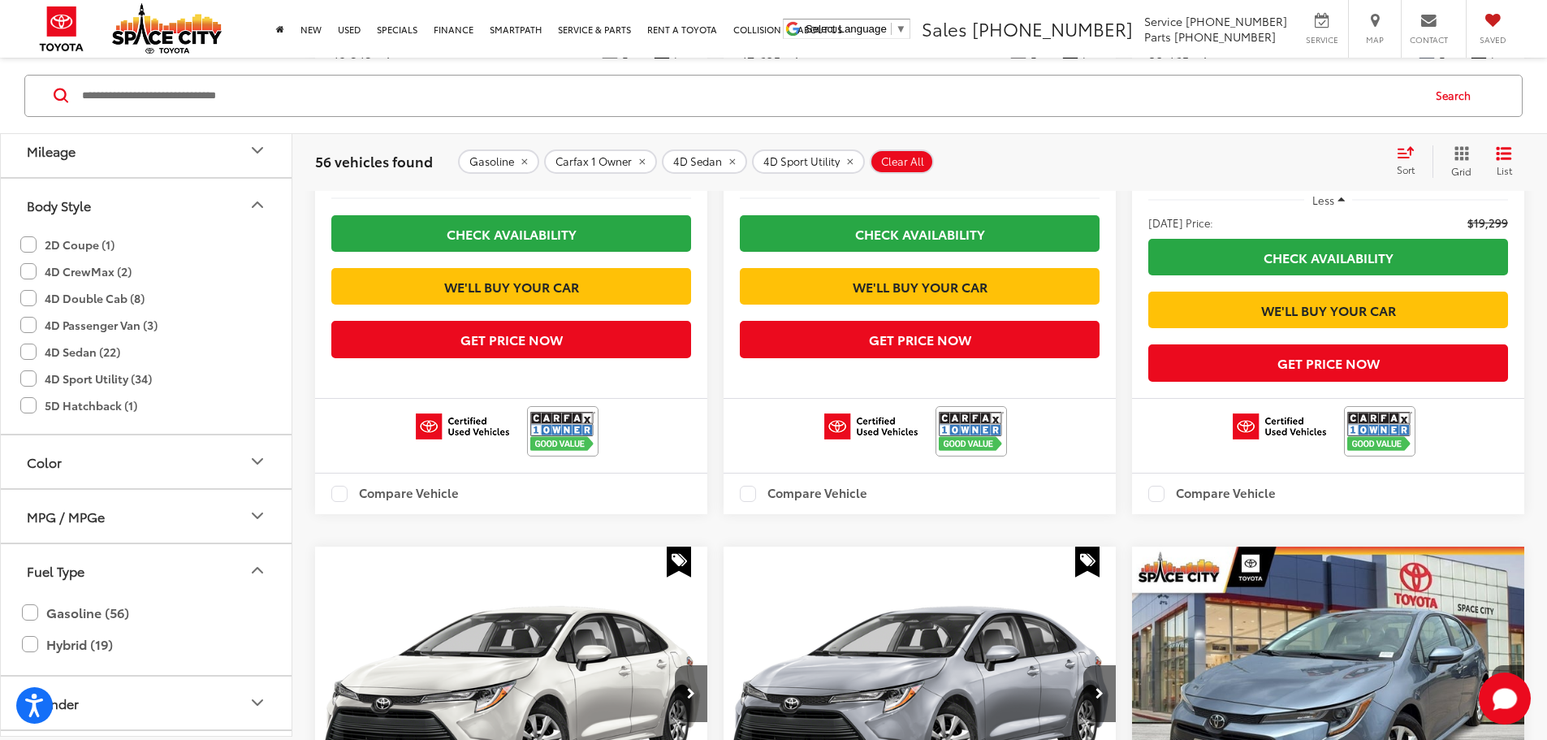
scroll to position [2727, 0]
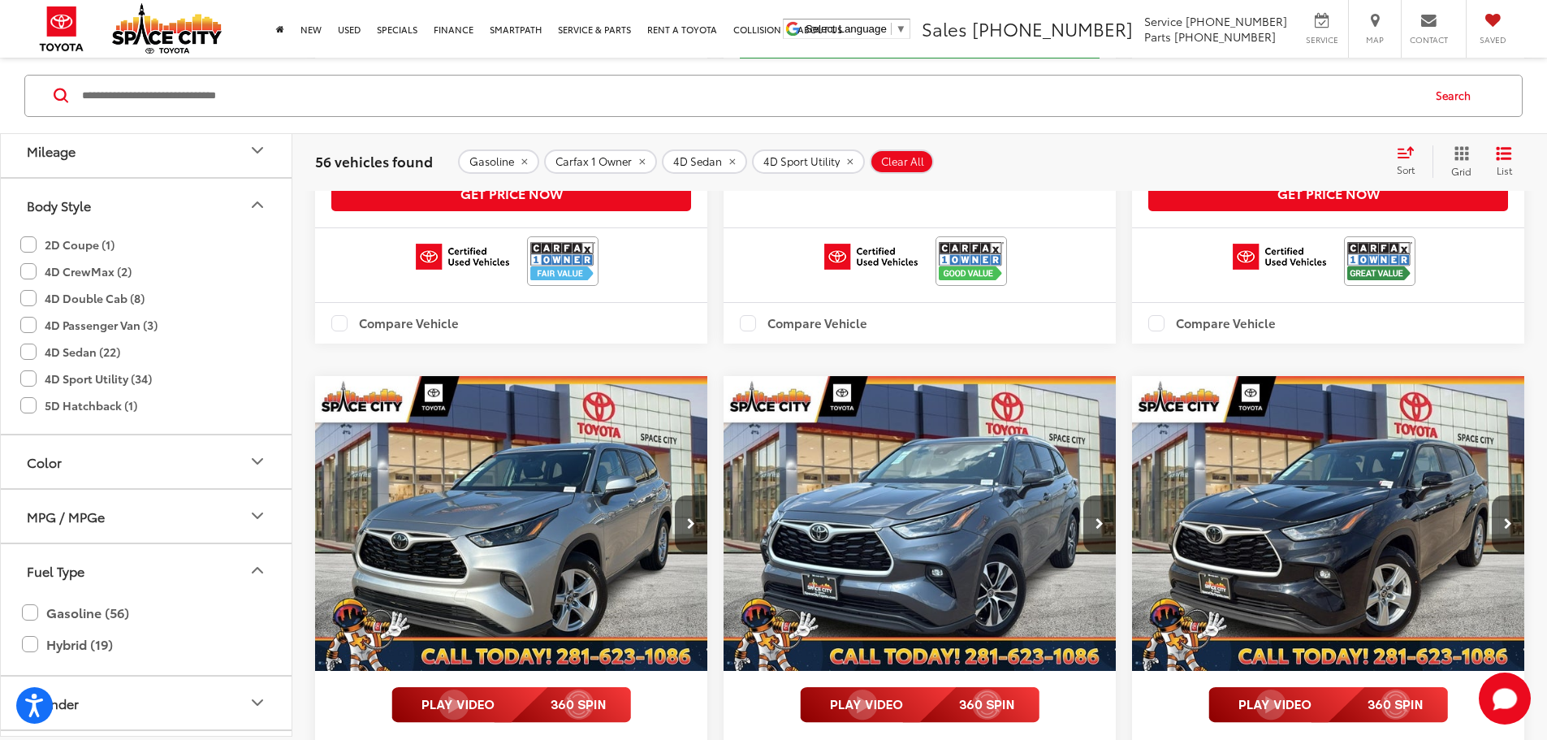
scroll to position [11931, 0]
